Goal: Task Accomplishment & Management: Use online tool/utility

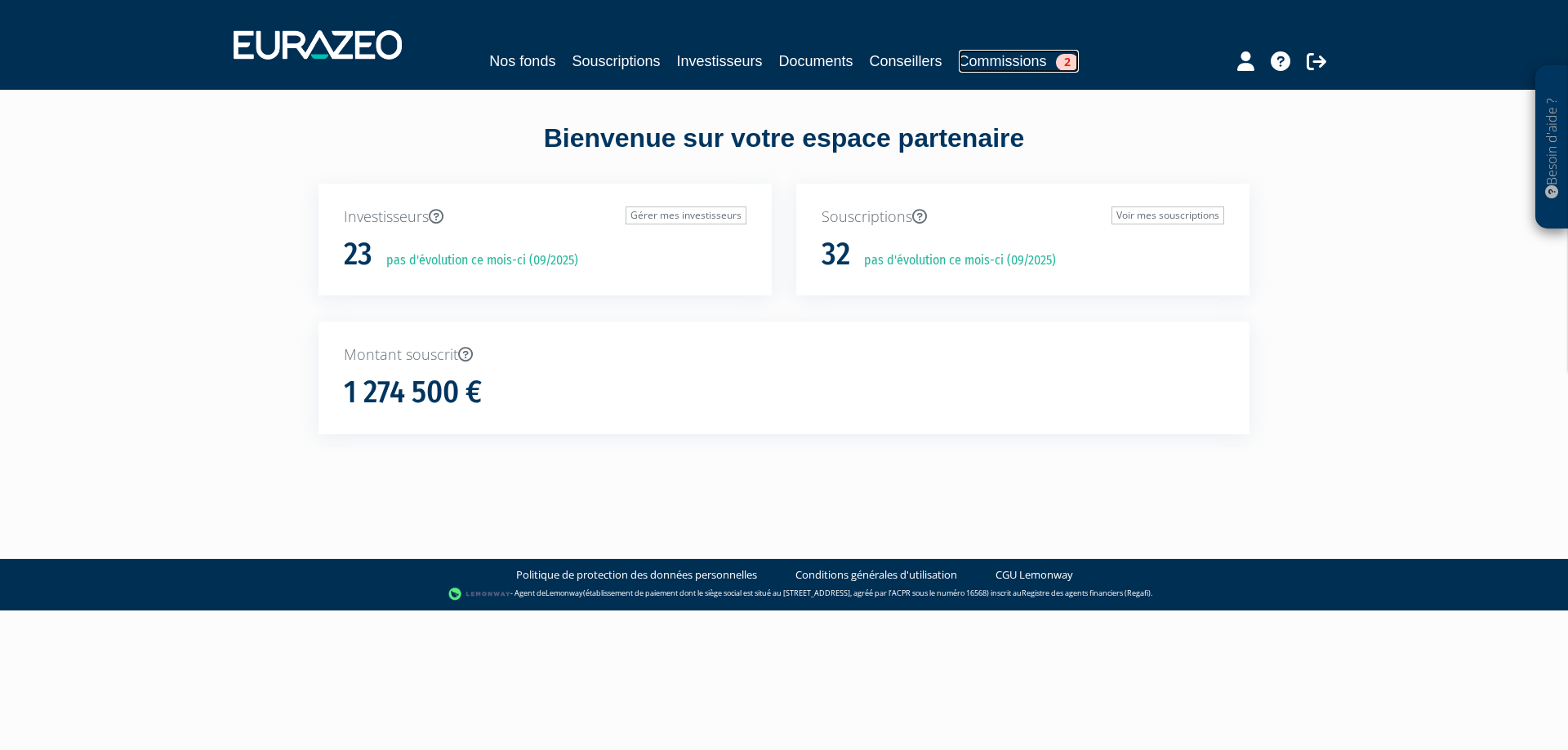
click at [1013, 63] on link "Commissions 2" at bounding box center [1019, 62] width 120 height 23
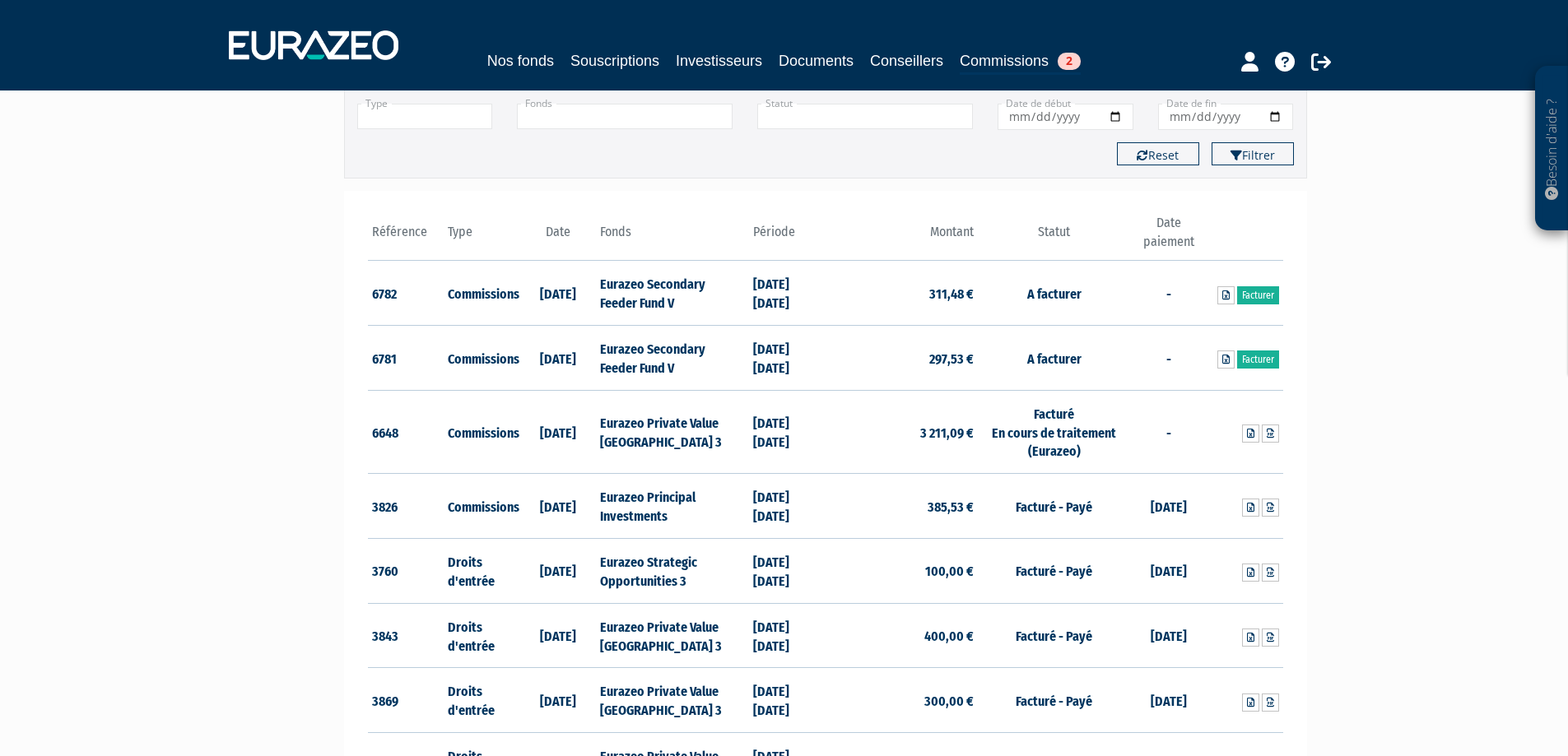
scroll to position [165, 0]
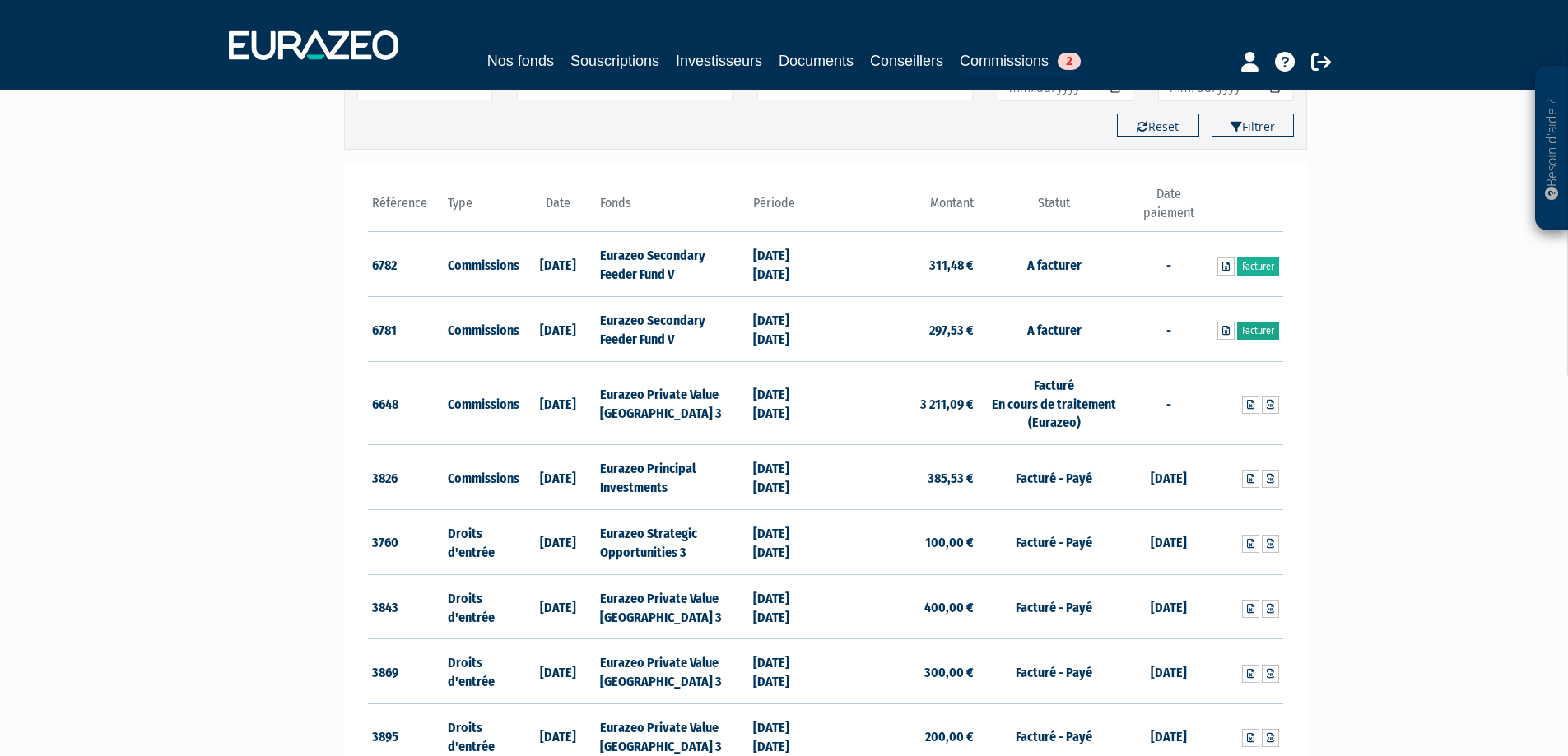
click at [1267, 328] on link "Facturer" at bounding box center [1258, 331] width 42 height 18
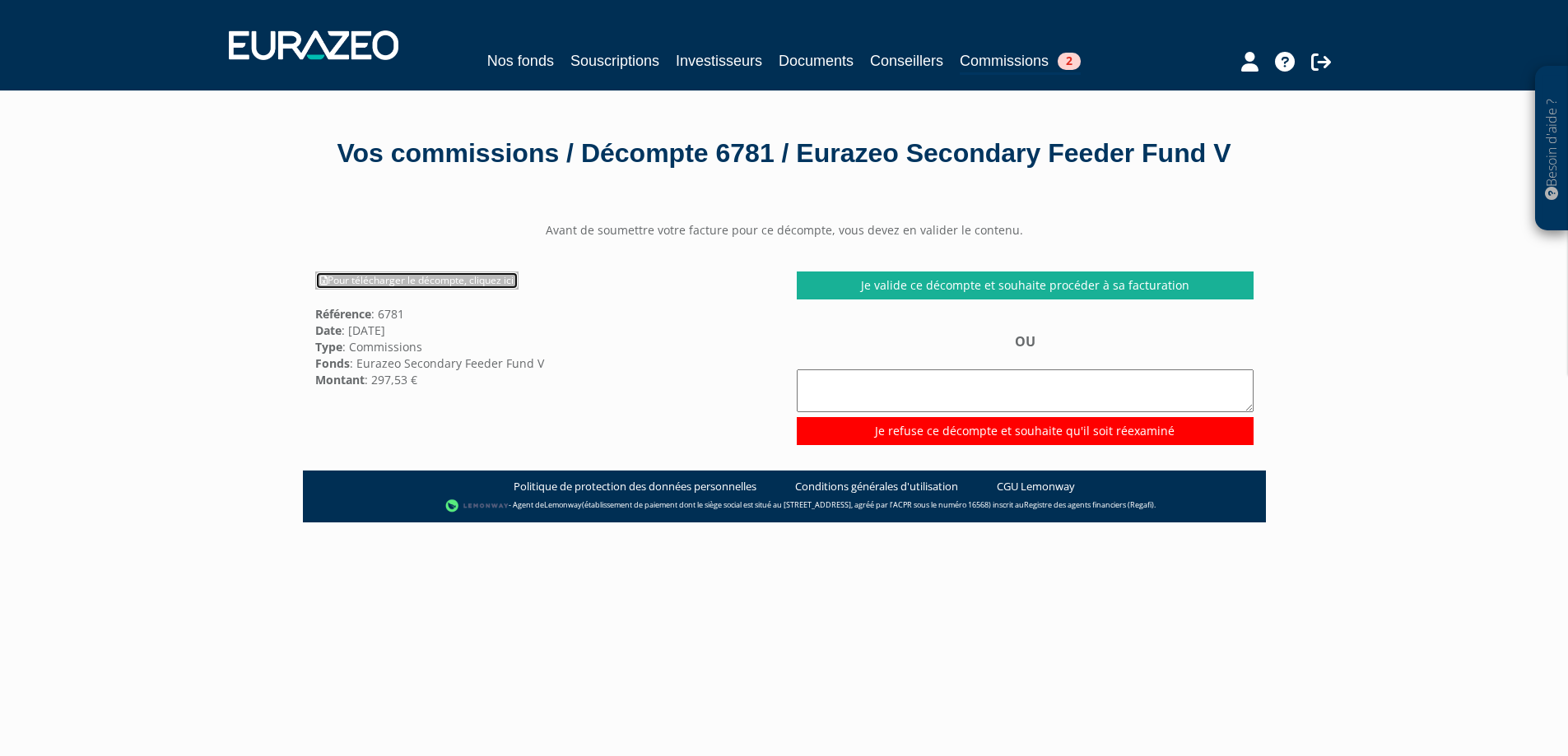
click at [378, 289] on link "Pour télécharger le décompte, cliquez ici" at bounding box center [417, 280] width 203 height 18
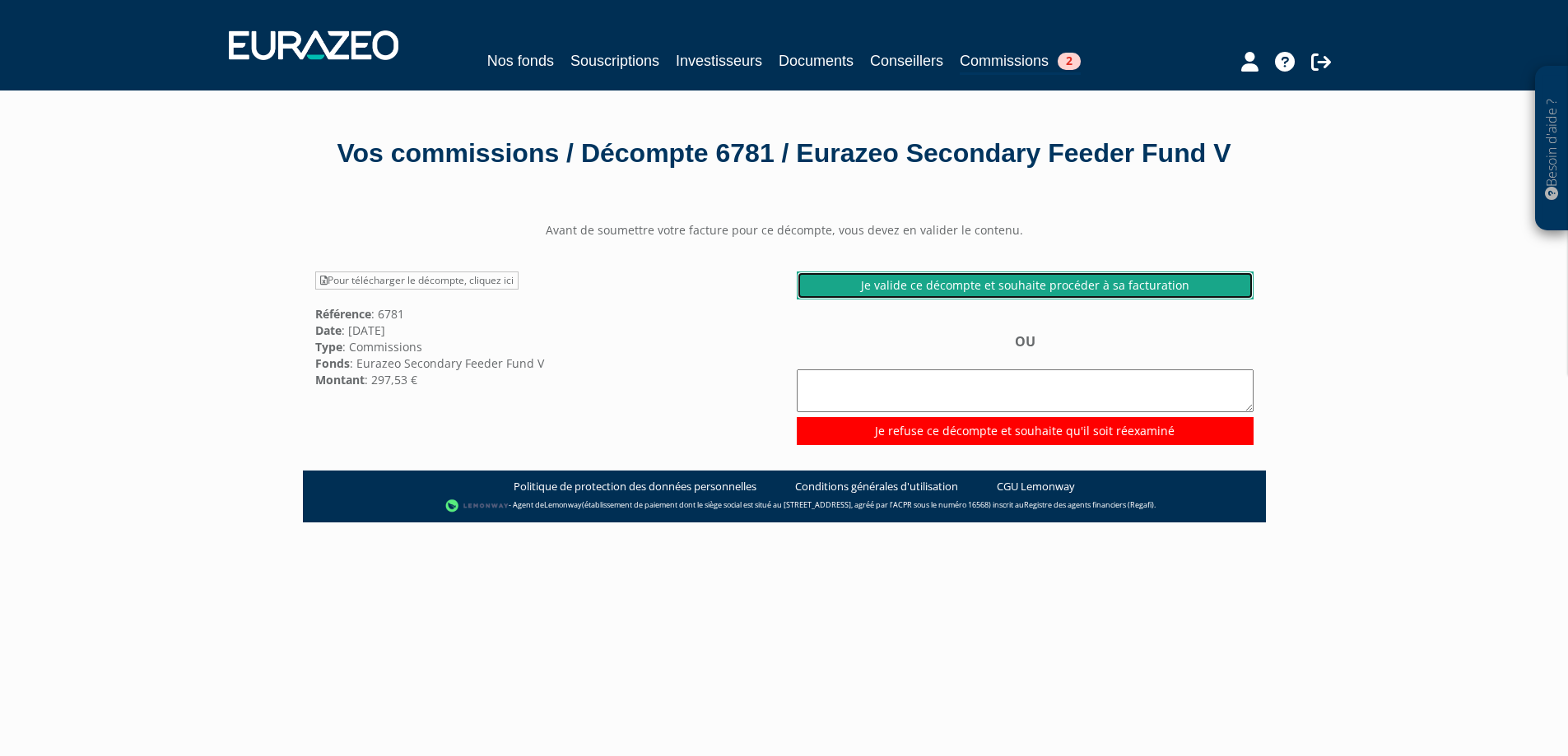
click at [990, 299] on link "Je valide ce décompte et souhaite procéder à sa facturation" at bounding box center [1025, 285] width 457 height 28
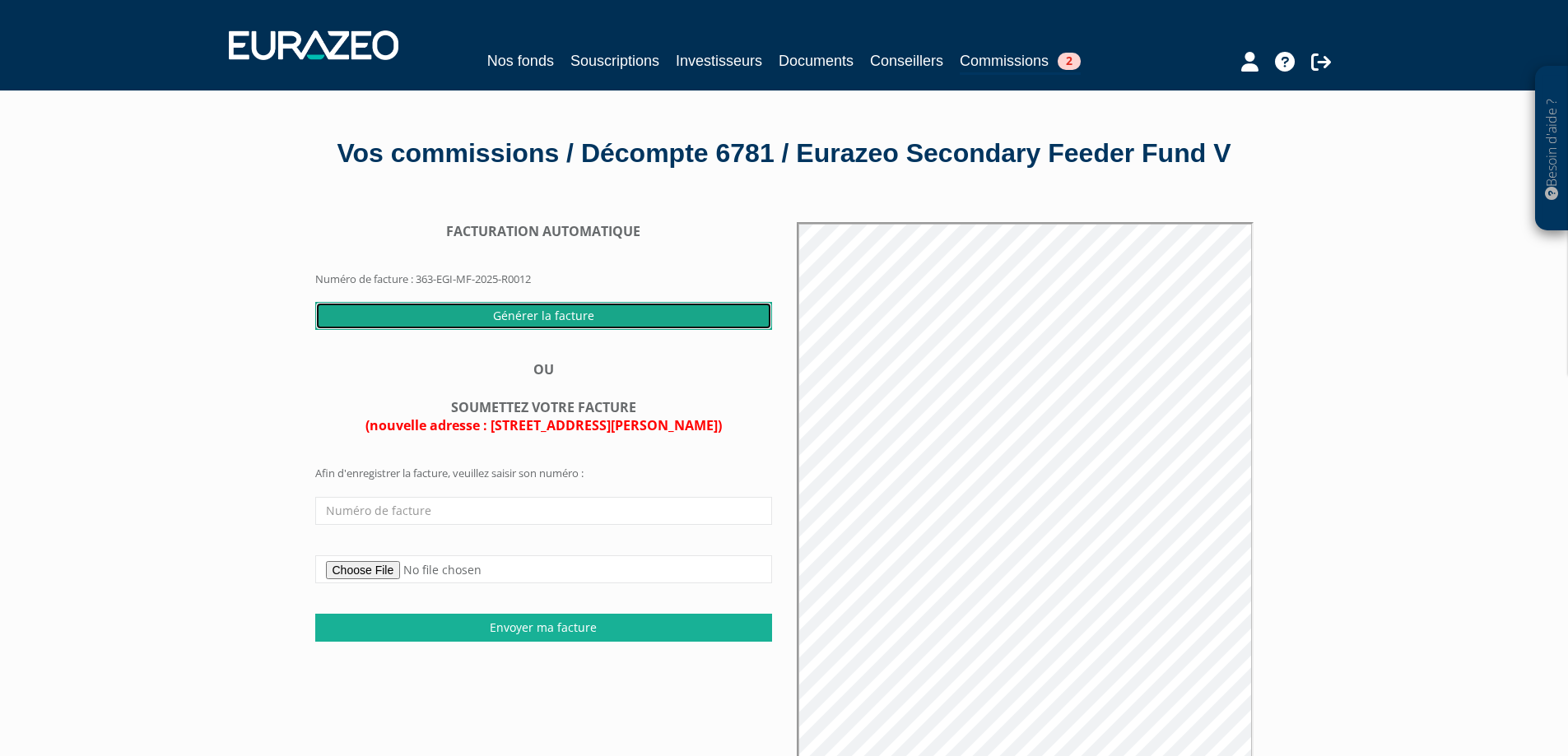
click at [585, 330] on input "Générer la facture" at bounding box center [544, 315] width 457 height 28
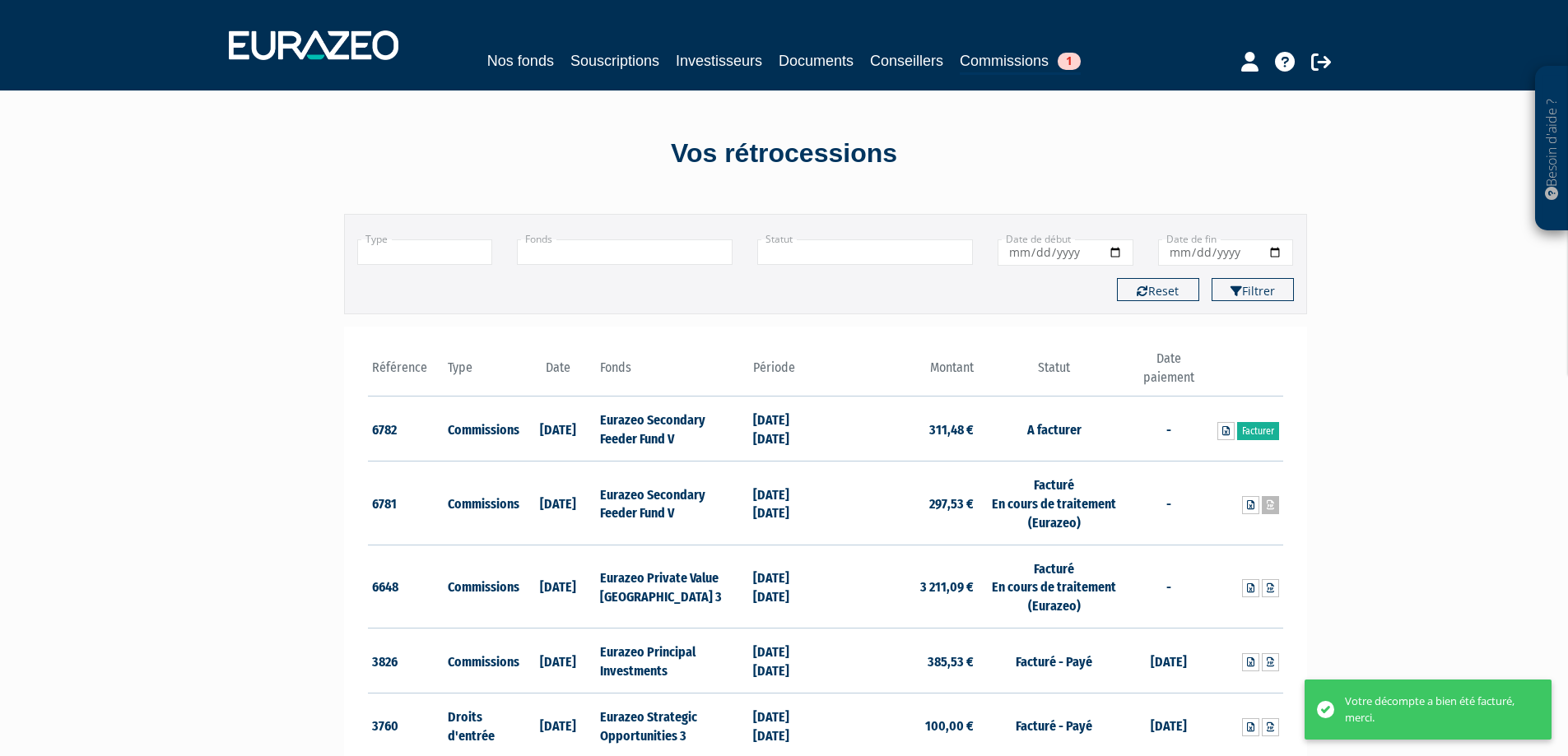
click at [1270, 506] on icon at bounding box center [1270, 505] width 7 height 10
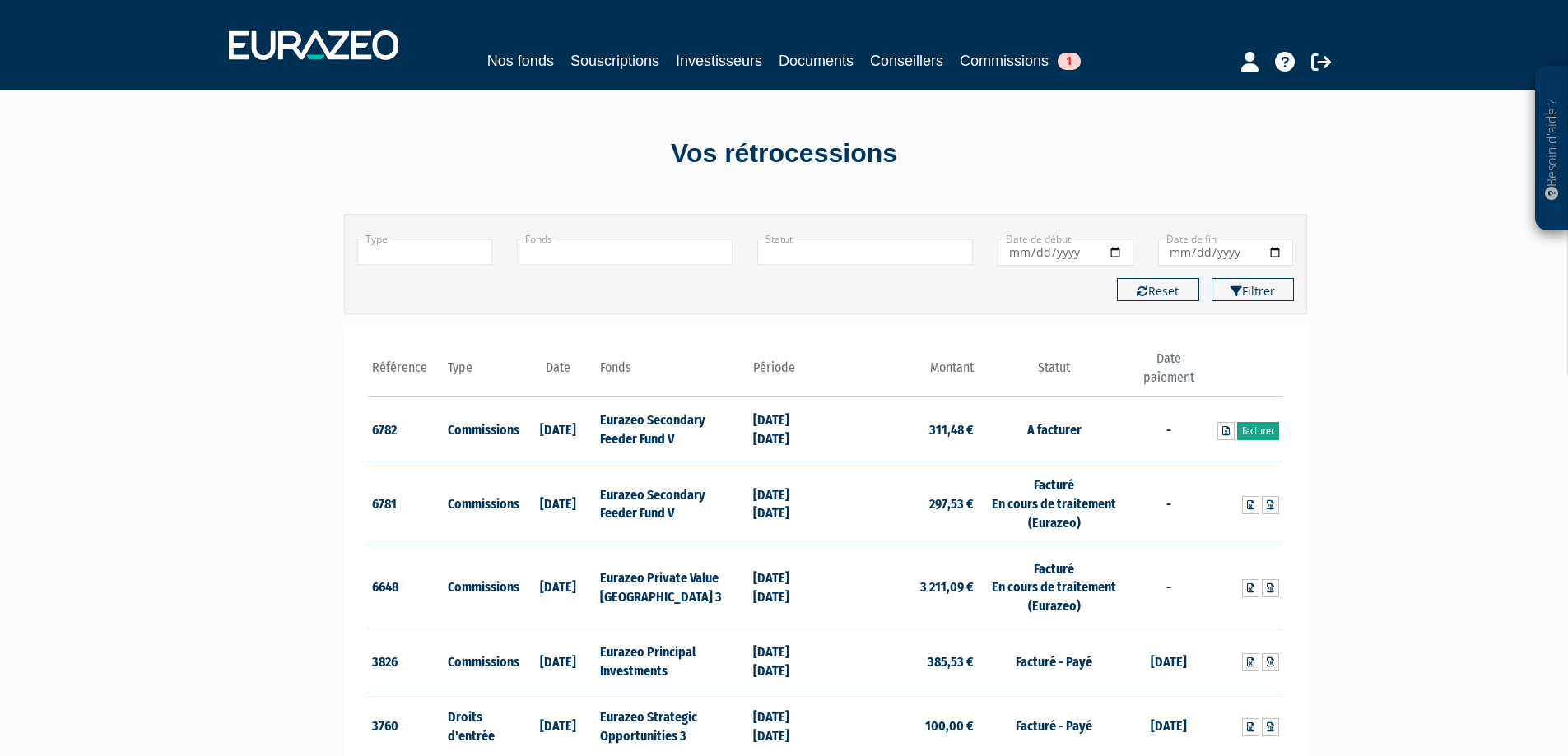
click at [1267, 431] on link "Facturer" at bounding box center [1258, 431] width 42 height 18
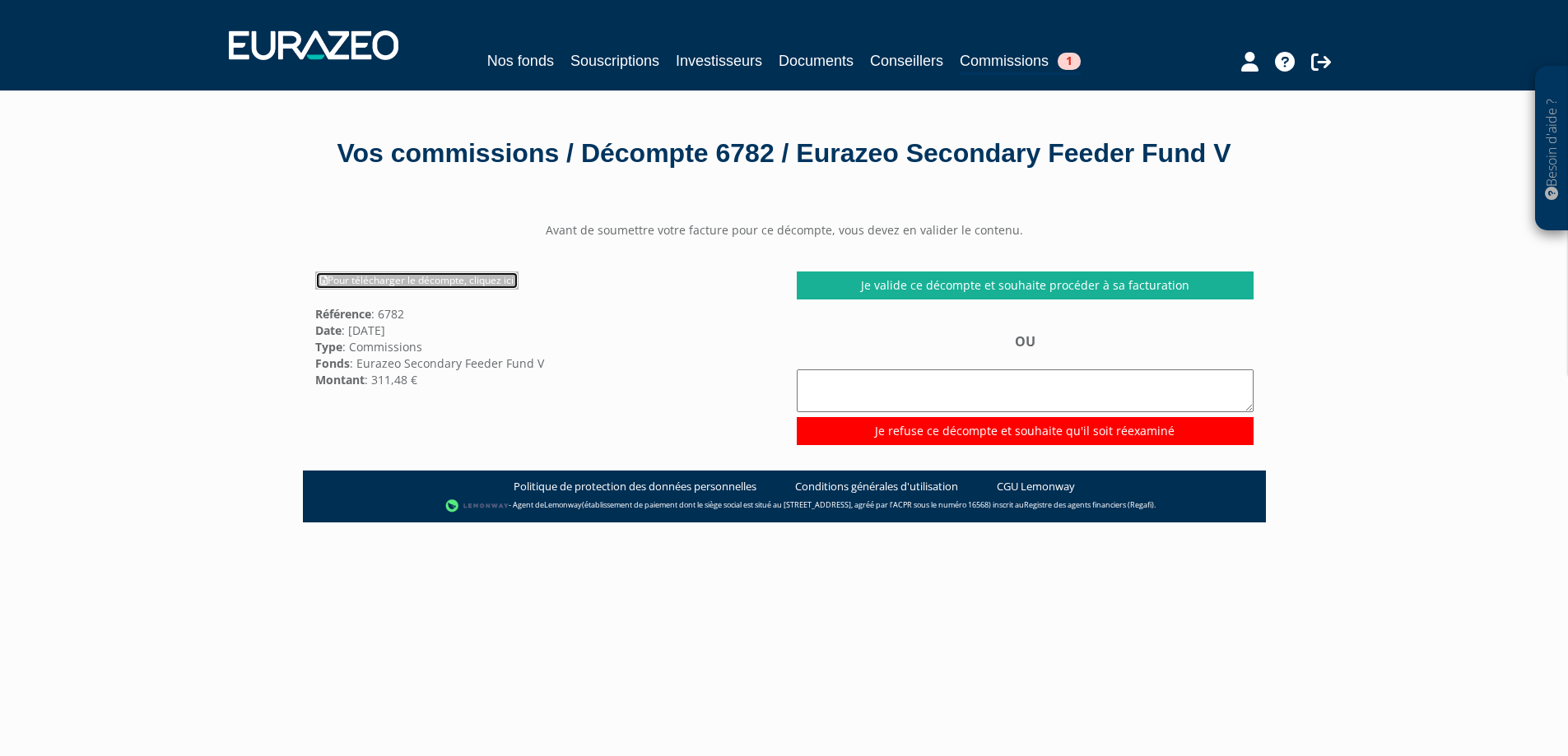
click at [432, 289] on link "Pour télécharger le décompte, cliquez ici" at bounding box center [417, 280] width 203 height 18
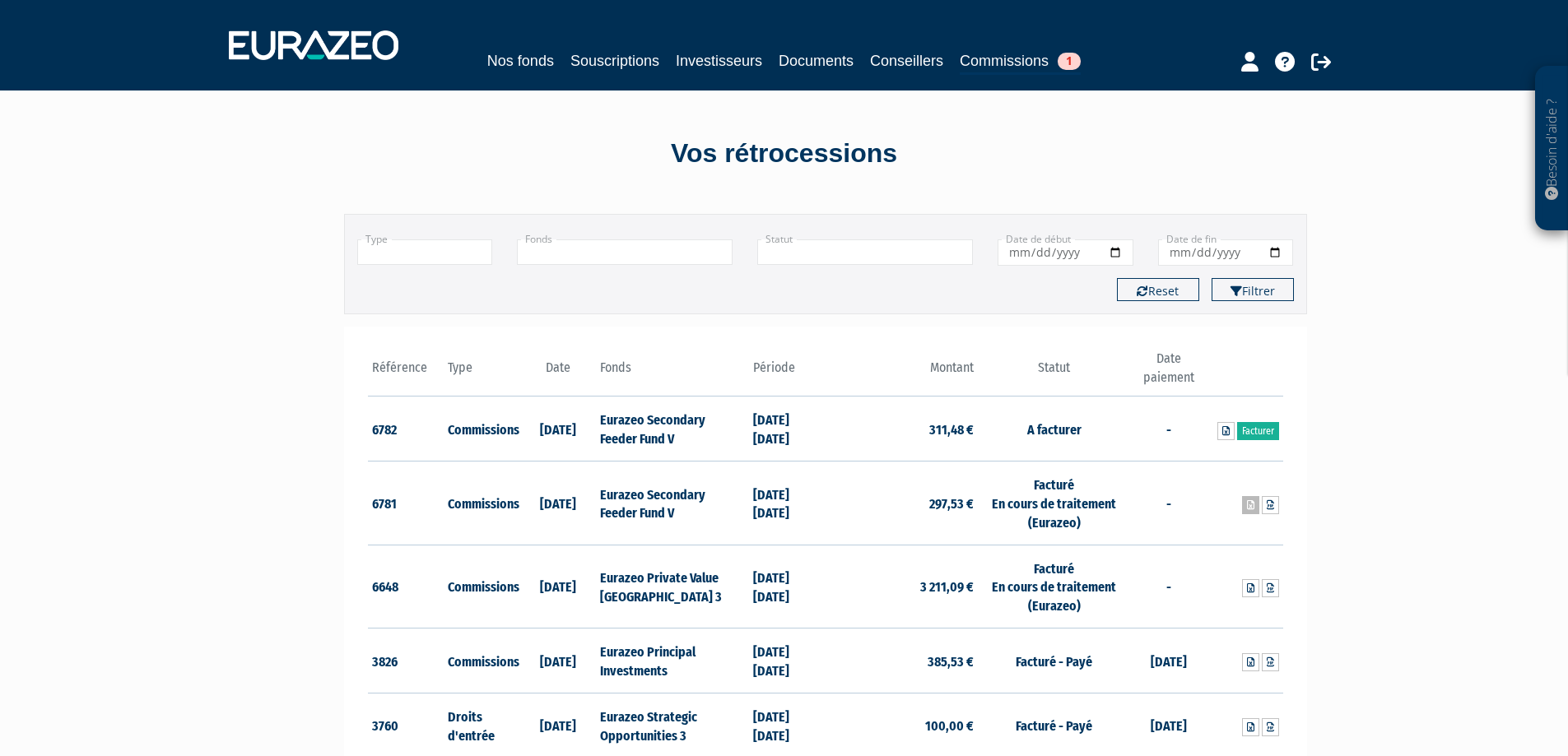
click at [1250, 507] on icon at bounding box center [1251, 505] width 7 height 10
click at [582, 59] on link "Souscriptions" at bounding box center [615, 61] width 89 height 23
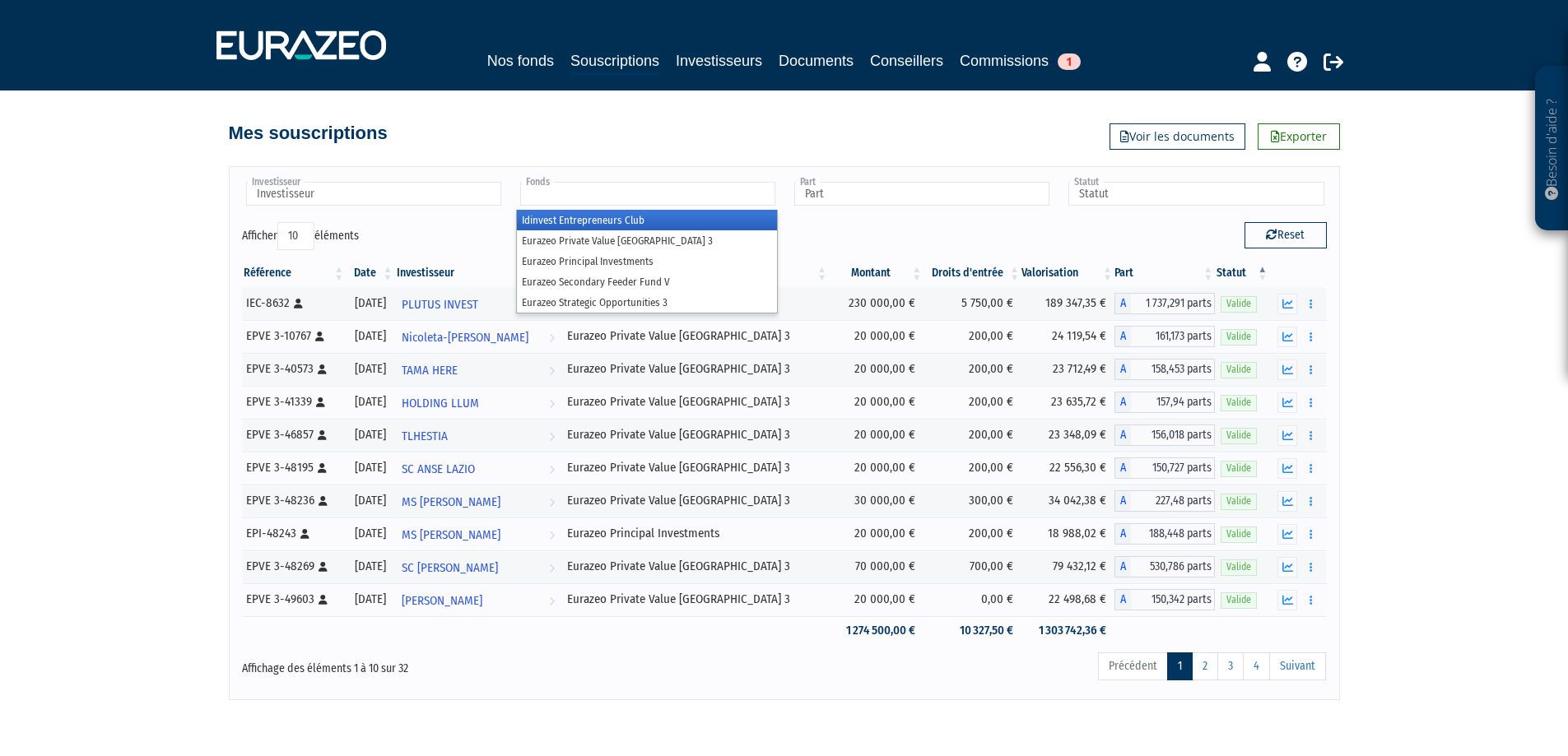
click at [574, 194] on input "text" at bounding box center [647, 194] width 255 height 23
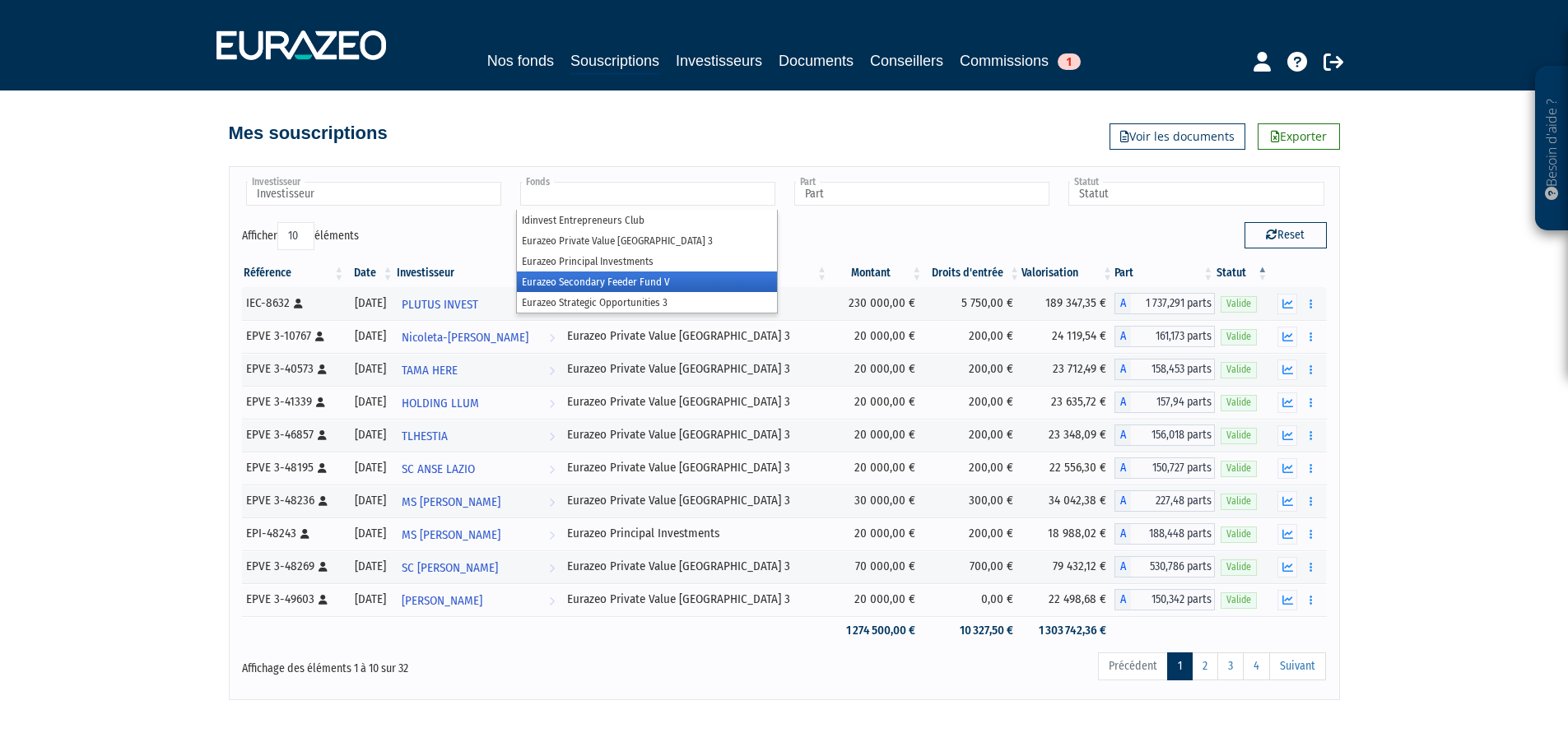
click at [599, 281] on li "Eurazeo Secondary Feeder Fund V" at bounding box center [646, 281] width 260 height 21
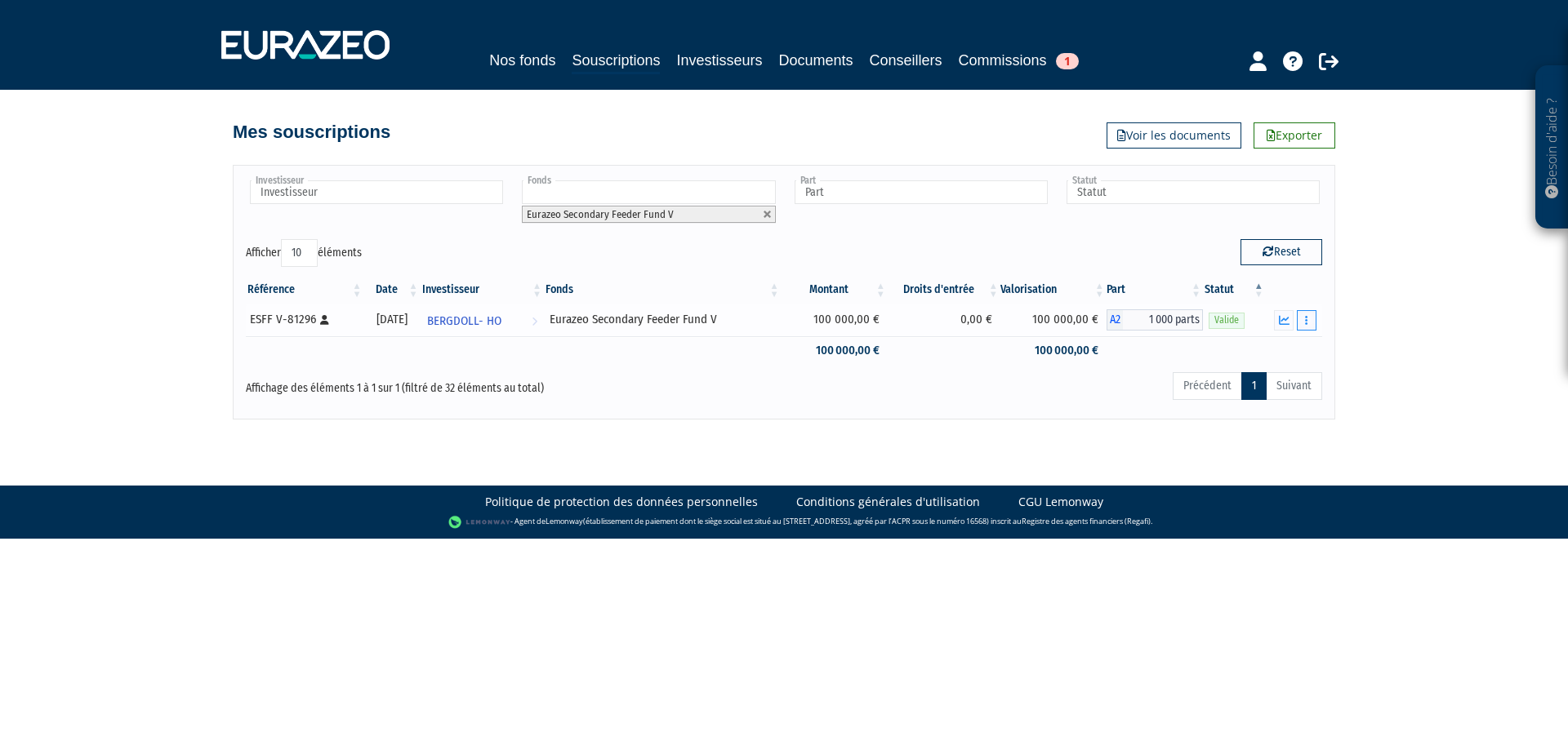
click at [1309, 322] on button "button" at bounding box center [1306, 320] width 20 height 21
click at [1284, 321] on icon "button" at bounding box center [1284, 320] width 11 height 11
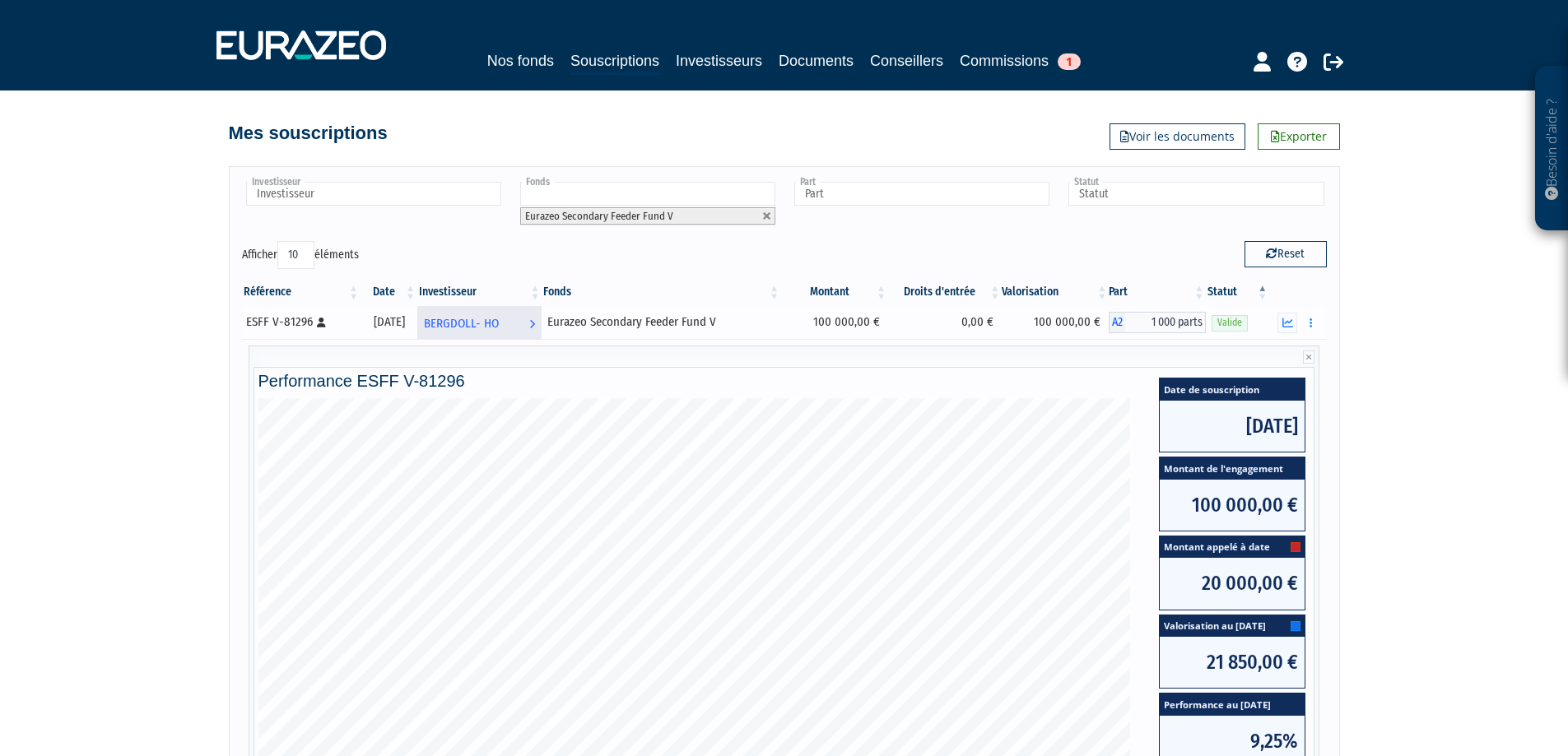
click at [481, 319] on span "BERGDOLL- HO" at bounding box center [461, 323] width 75 height 31
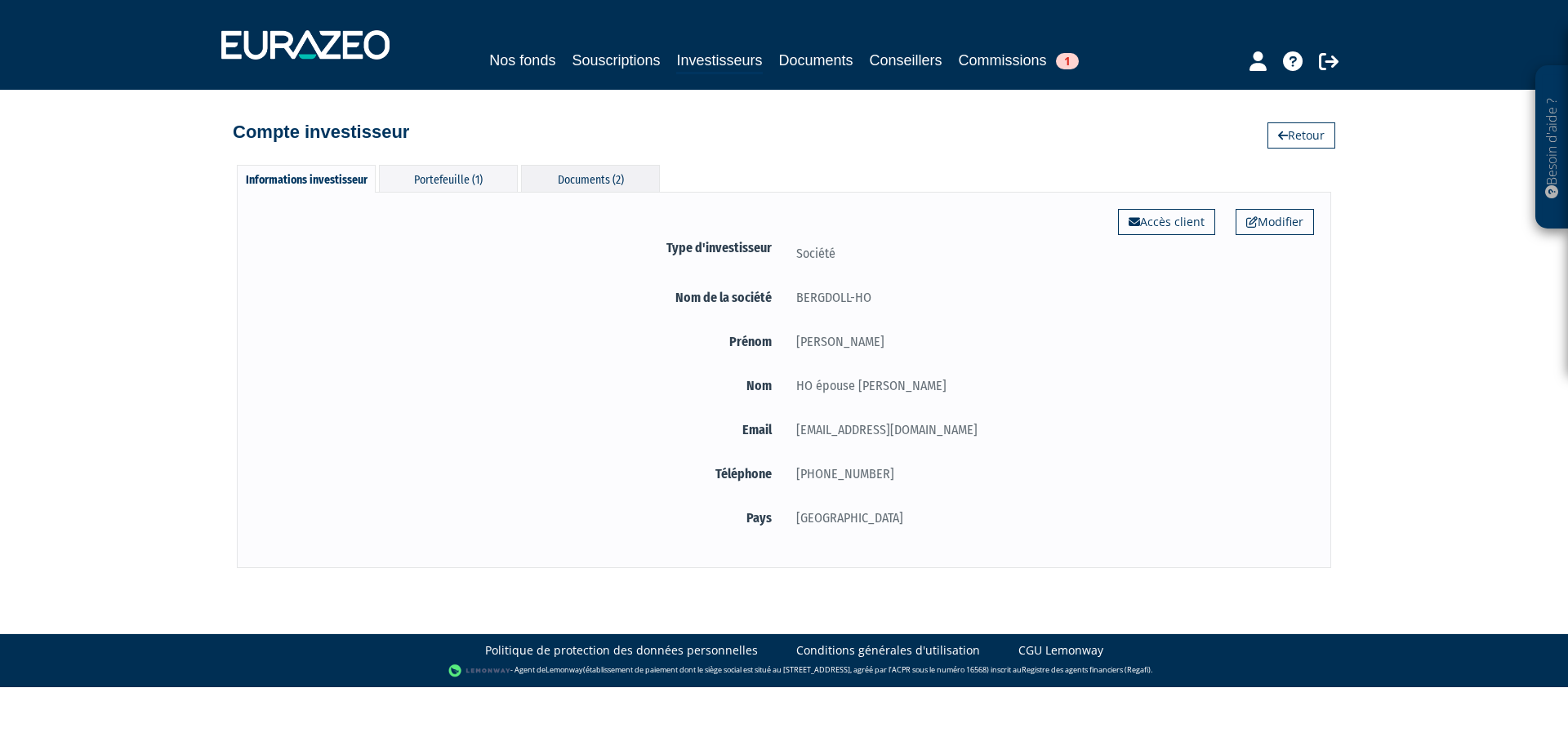
click at [588, 176] on div "Documents (2)" at bounding box center [589, 178] width 139 height 27
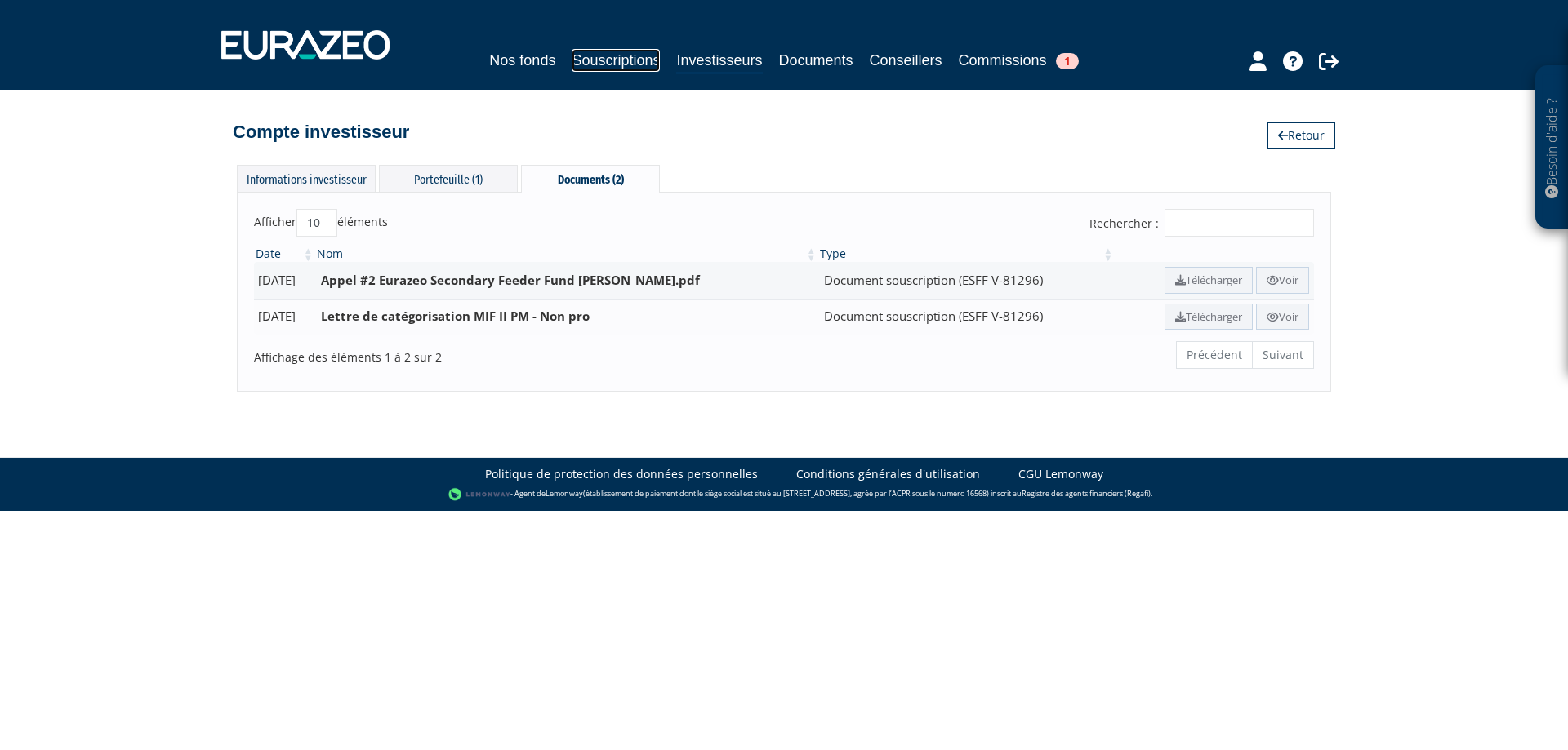
click at [634, 55] on link "Souscriptions" at bounding box center [615, 61] width 89 height 23
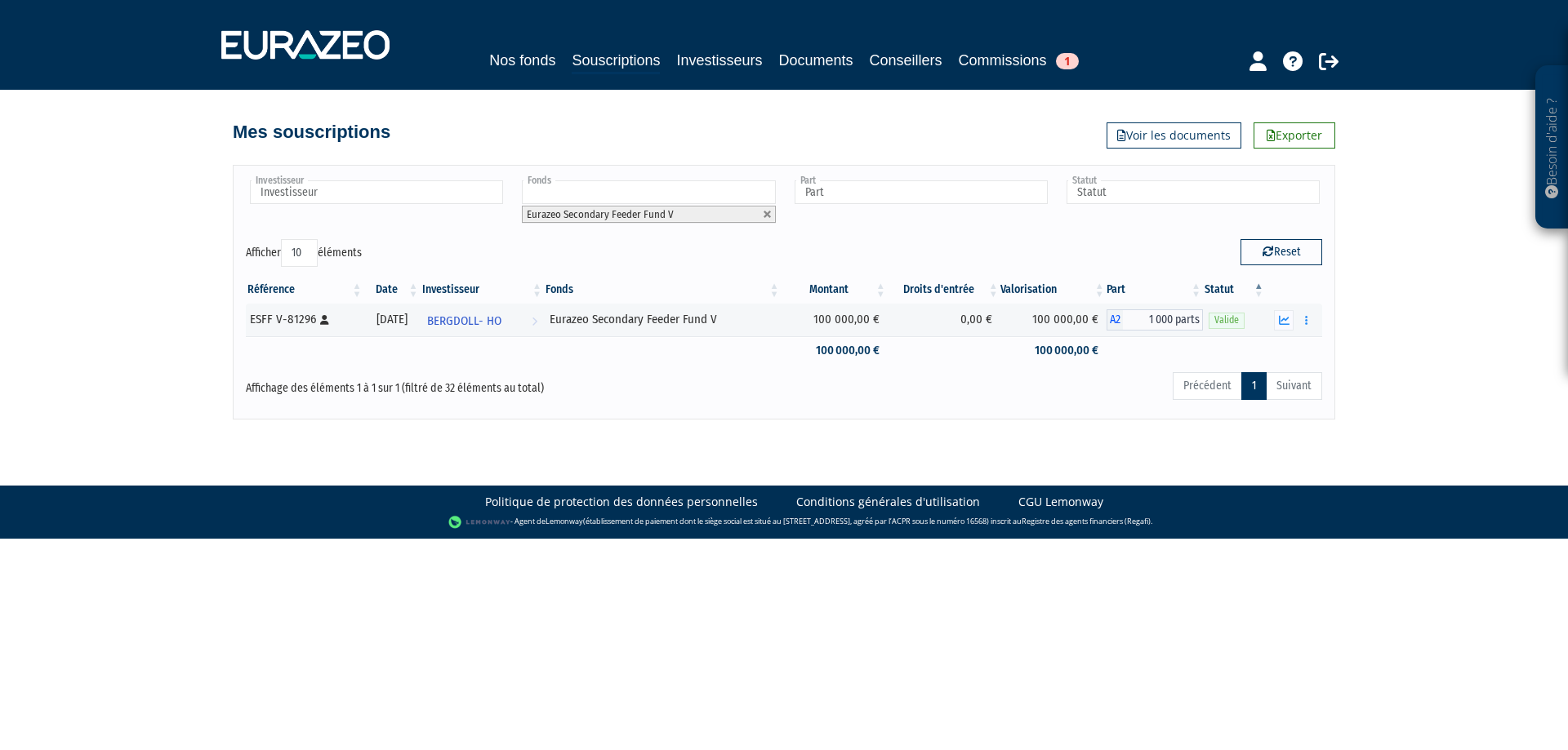
click at [590, 218] on span "Eurazeo Secondary Feeder Fund V" at bounding box center [600, 215] width 147 height 13
click at [549, 538] on html "Besoin d'aide ? × J'ai besoin d'aide Si vous avez une question à propos du fonc…" at bounding box center [784, 269] width 1568 height 538
click at [1009, 53] on link "Commissions 1" at bounding box center [1019, 61] width 120 height 23
